Goal: Check status

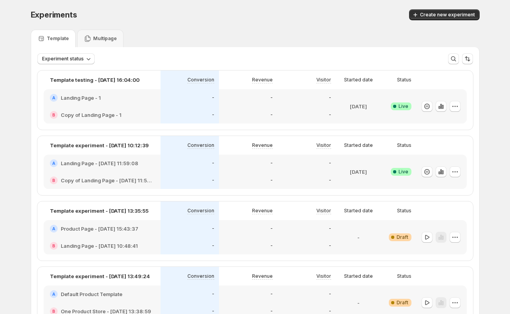
click at [116, 105] on div "A Landing Page - 1" at bounding box center [102, 97] width 117 height 17
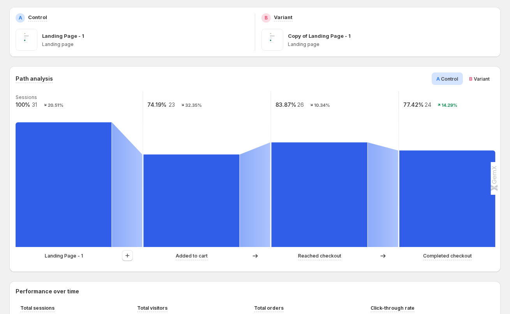
scroll to position [140, 0]
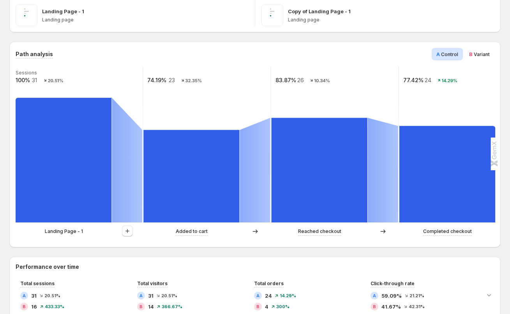
click at [486, 54] on span "Variant" at bounding box center [482, 54] width 16 height 6
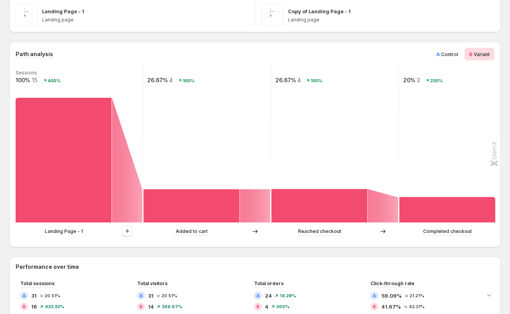
click at [452, 52] on span "Control" at bounding box center [449, 54] width 17 height 6
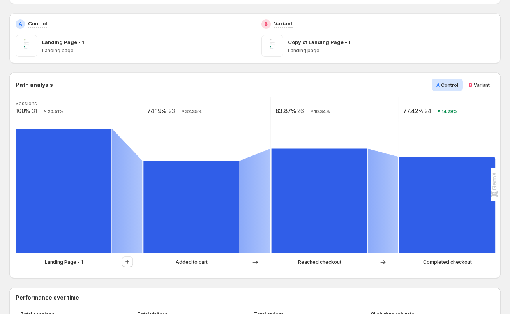
scroll to position [0, 0]
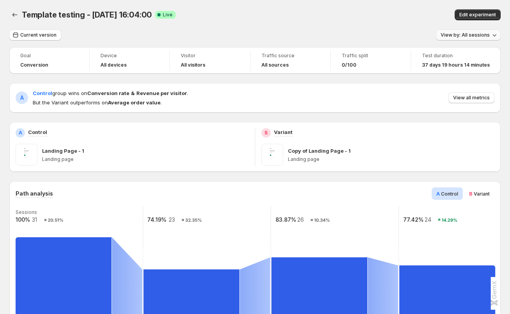
click at [491, 31] on button "View by: All sessions" at bounding box center [468, 35] width 65 height 11
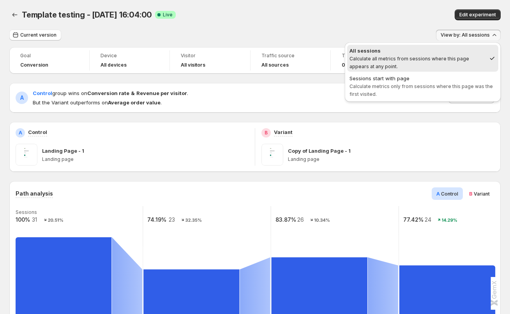
click at [481, 34] on span "View by: All sessions" at bounding box center [465, 35] width 49 height 6
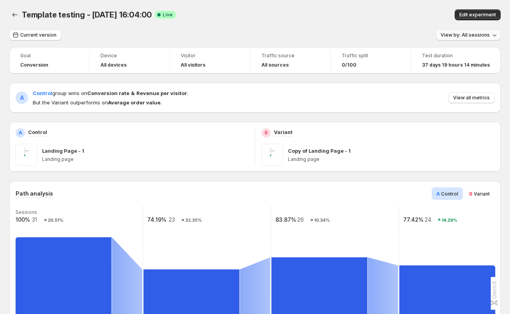
click at [482, 34] on span "View by: All sessions" at bounding box center [465, 35] width 49 height 6
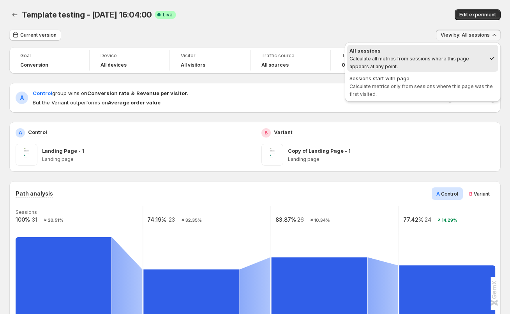
click at [482, 34] on span "View by: All sessions" at bounding box center [465, 35] width 49 height 6
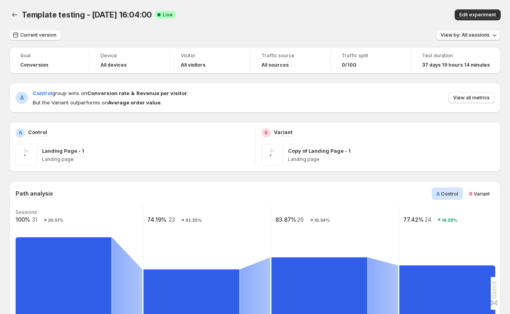
click at [490, 37] on span "View by: All sessions" at bounding box center [465, 35] width 49 height 6
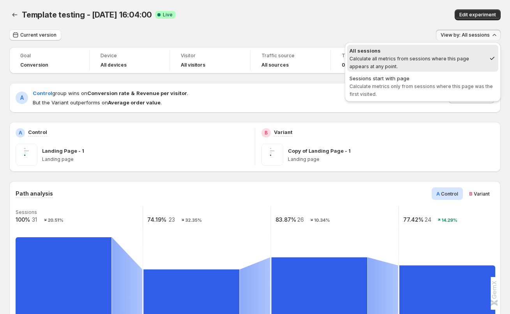
click at [413, 32] on div "Current version View by: All sessions" at bounding box center [255, 35] width 492 height 11
